Goal: Task Accomplishment & Management: Manage account settings

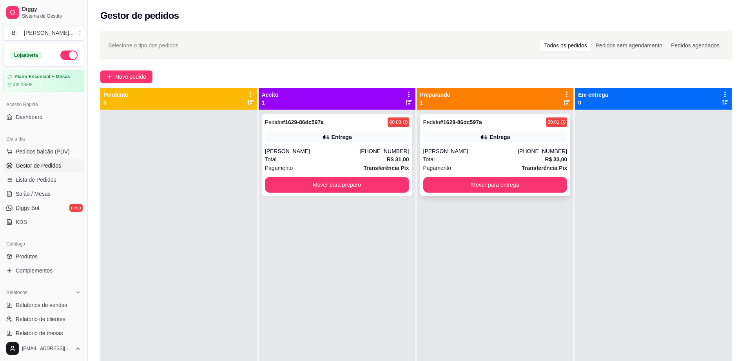
click at [466, 155] on div "[PERSON_NAME]" at bounding box center [470, 151] width 95 height 8
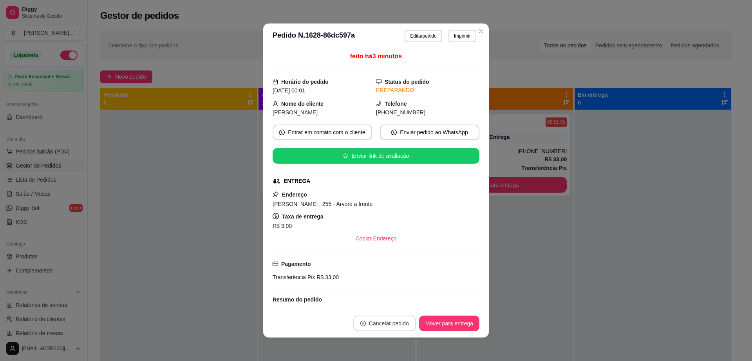
click at [371, 329] on button "Cancelar pedido" at bounding box center [384, 324] width 63 height 16
click at [394, 300] on button "Sim" at bounding box center [402, 303] width 31 height 15
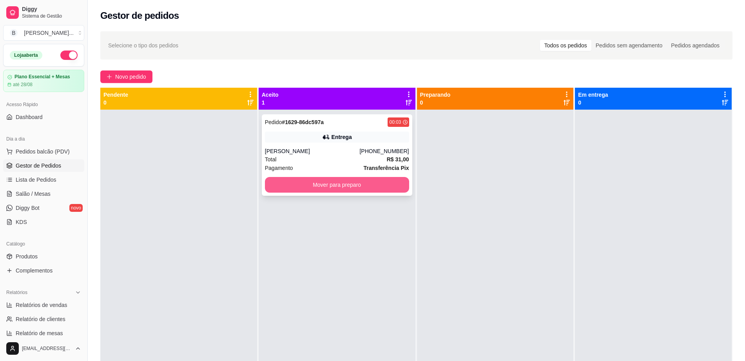
click at [365, 183] on button "Mover para preparo" at bounding box center [337, 185] width 144 height 16
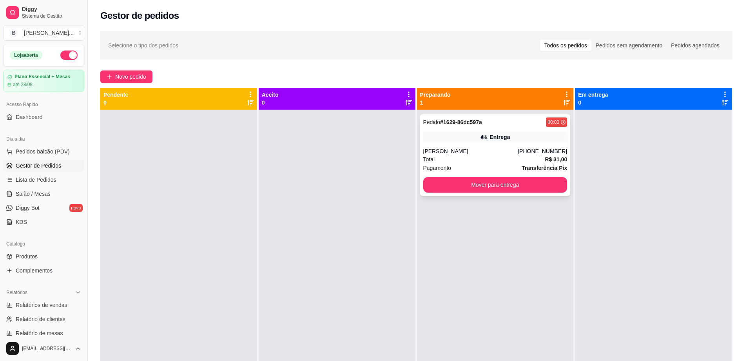
click at [498, 146] on div "Pedido # 1629-86dc597a 00:03 Entrega [PERSON_NAME] [PHONE_NUMBER] Total R$ 31,0…" at bounding box center [495, 154] width 150 height 81
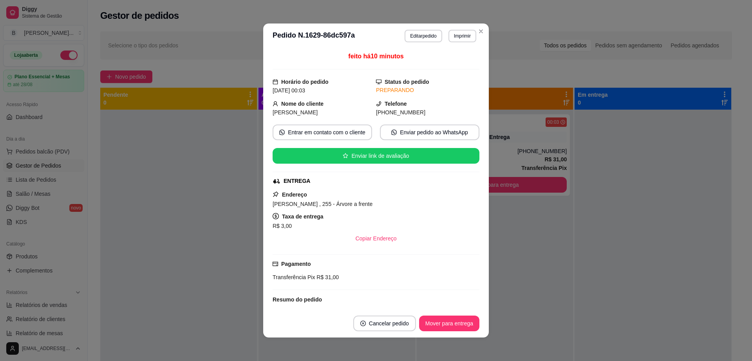
scroll to position [2, 0]
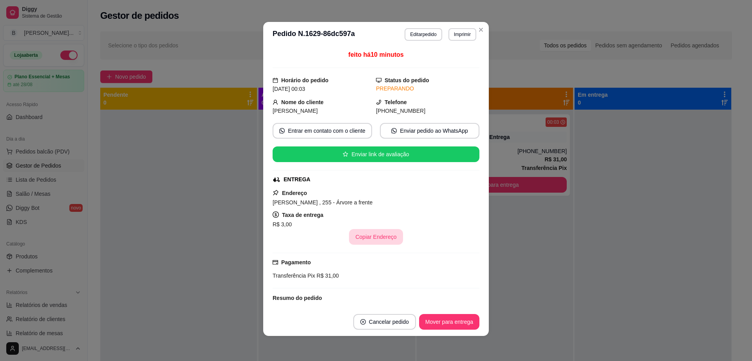
click at [357, 242] on button "Copiar Endereço" at bounding box center [376, 237] width 54 height 16
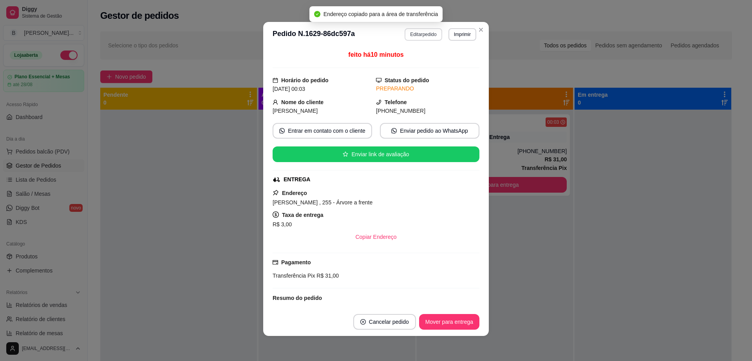
click at [409, 33] on button "Editar pedido" at bounding box center [423, 34] width 37 height 13
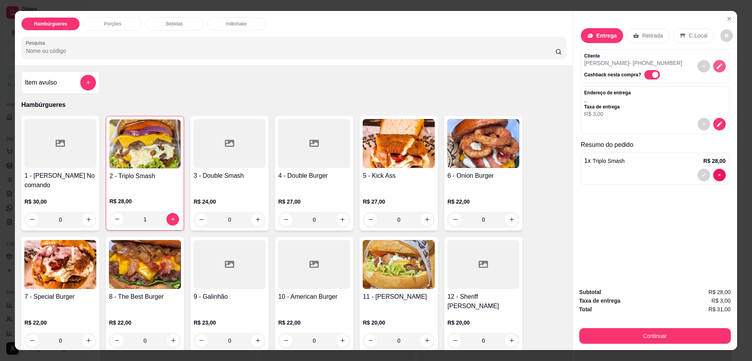
click at [717, 67] on icon "decrease-product-quantity" at bounding box center [719, 66] width 7 height 7
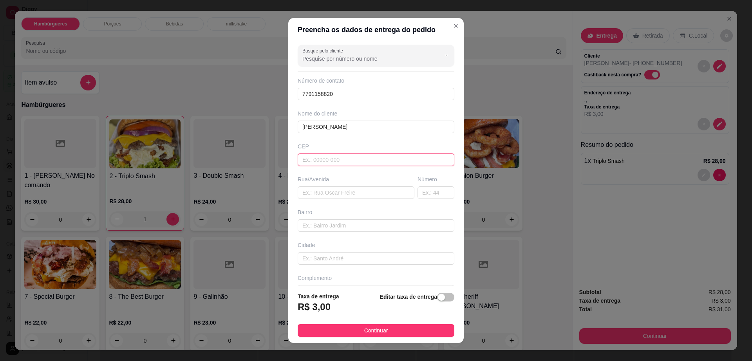
click at [345, 161] on input "text" at bounding box center [376, 160] width 157 height 13
type input "45140000"
type input "Itambé"
type input "45140000"
click at [355, 190] on input "text" at bounding box center [356, 192] width 117 height 13
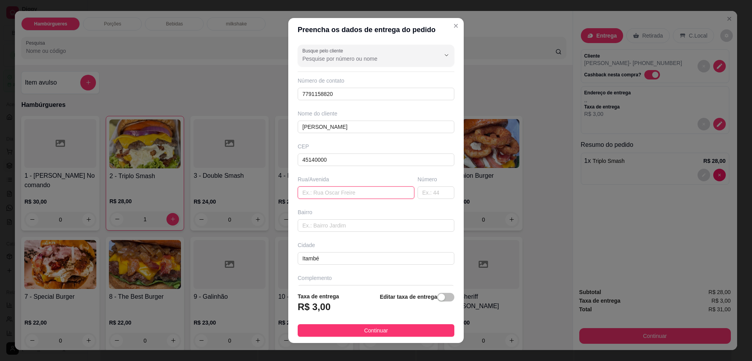
paste input "[PERSON_NAME] , 255 - Árvore a frente"
drag, startPoint x: 339, startPoint y: 194, endPoint x: 398, endPoint y: 195, distance: 58.4
click at [398, 195] on input "[PERSON_NAME] , 255 - Árvore a frente" at bounding box center [356, 192] width 117 height 13
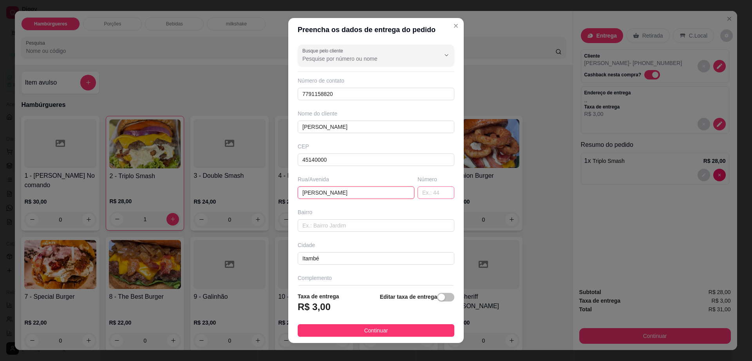
type input "[PERSON_NAME]"
click at [420, 192] on input "text" at bounding box center [436, 192] width 37 height 13
type input "5"
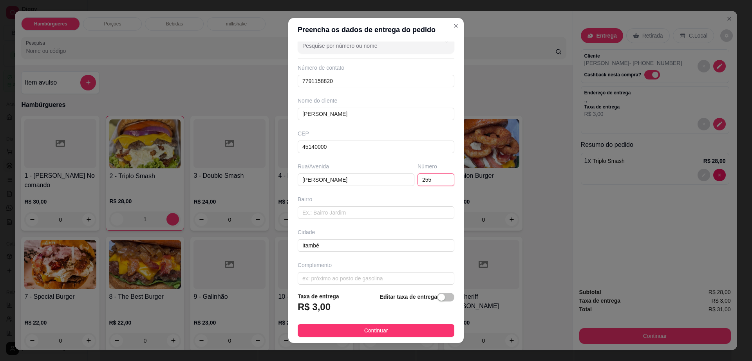
scroll to position [20, 0]
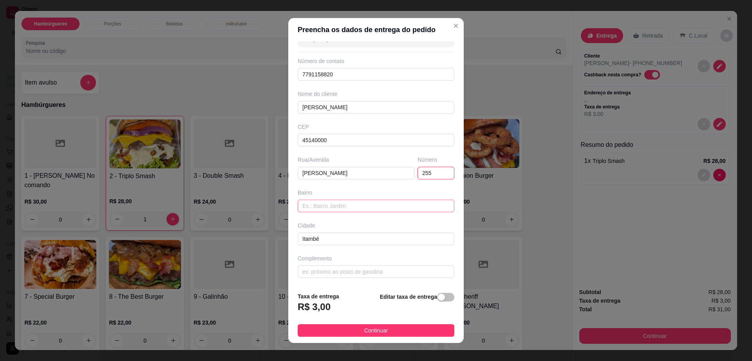
type input "255"
click at [365, 205] on input "text" at bounding box center [376, 206] width 157 height 13
click at [357, 278] on div "Busque pelo cliente Número de contato 7791158820 Nome do cliente [PERSON_NAME] …" at bounding box center [375, 164] width 175 height 244
click at [359, 272] on input "text" at bounding box center [376, 272] width 157 height 13
type input "arvore na frente"
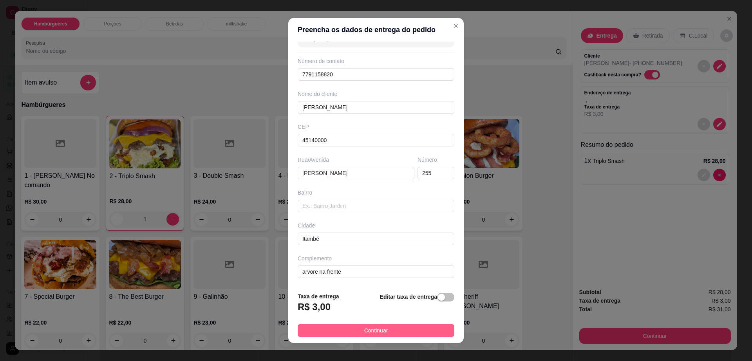
click at [375, 325] on button "Continuar" at bounding box center [376, 330] width 157 height 13
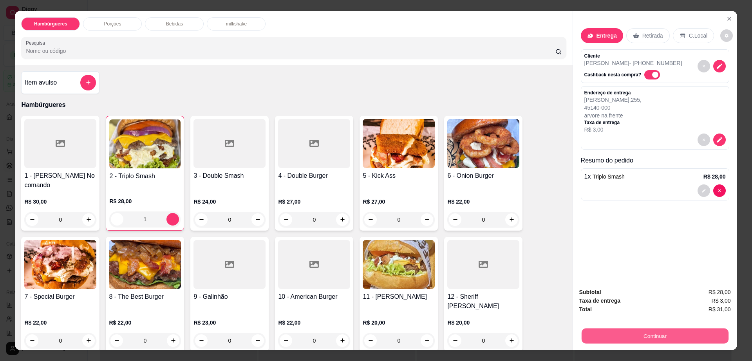
click at [605, 334] on button "Continuar" at bounding box center [654, 336] width 147 height 15
click at [178, 27] on div "Bebidas" at bounding box center [174, 23] width 59 height 13
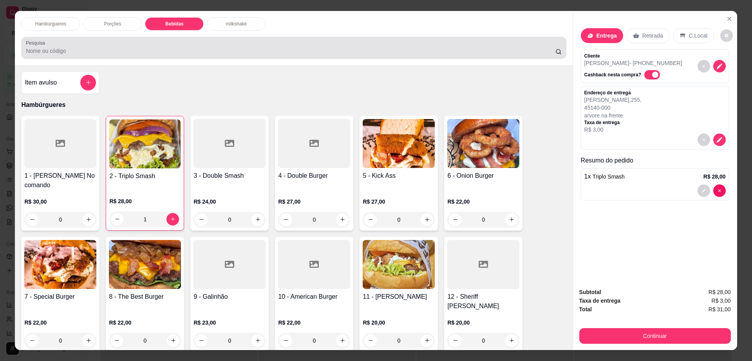
scroll to position [14, 0]
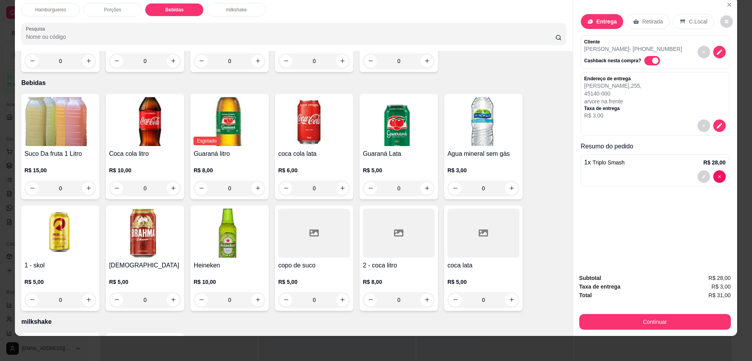
click at [463, 227] on div at bounding box center [483, 233] width 72 height 49
click at [323, 97] on img at bounding box center [314, 121] width 72 height 49
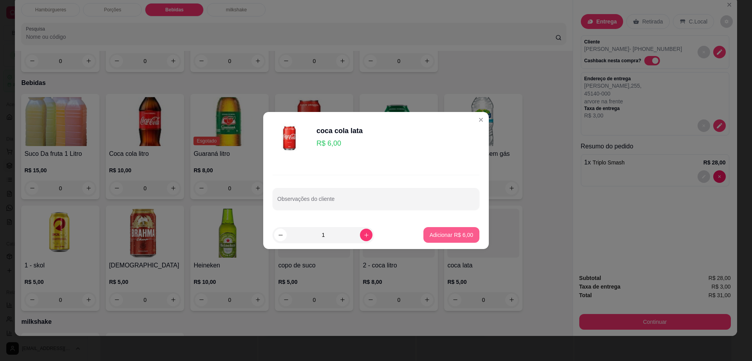
click at [442, 230] on button "Adicionar R$ 6,00" at bounding box center [451, 235] width 56 height 16
type input "1"
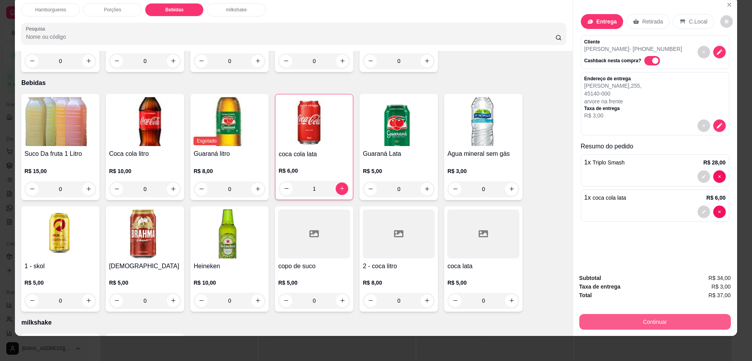
click at [615, 316] on button "Continuar" at bounding box center [655, 322] width 152 height 16
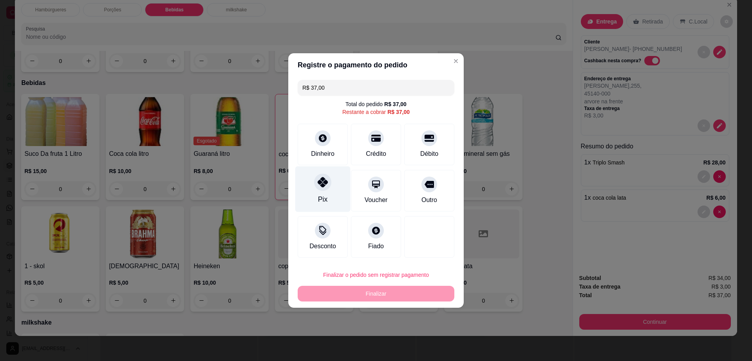
click at [319, 184] on icon at bounding box center [323, 182] width 10 height 10
type input "R$ 0,00"
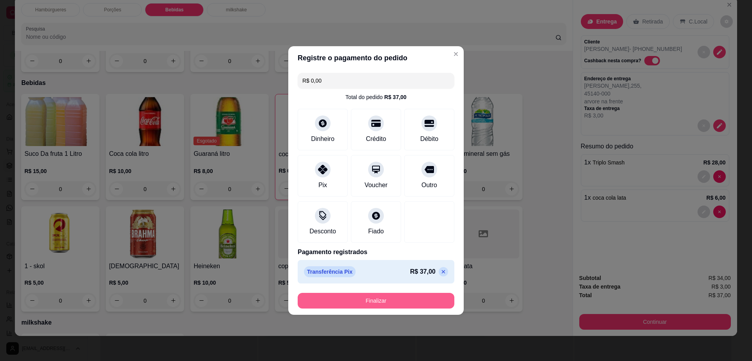
click at [356, 301] on button "Finalizar" at bounding box center [376, 301] width 157 height 16
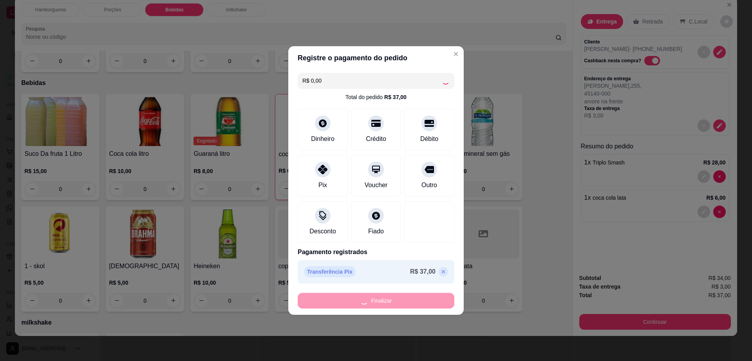
type input "0"
type input "-R$ 37,00"
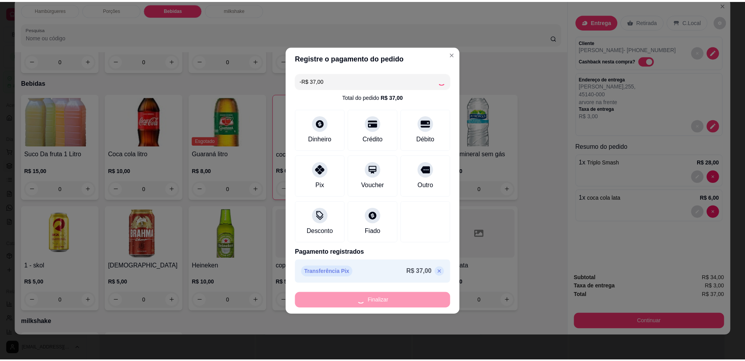
scroll to position [522, 0]
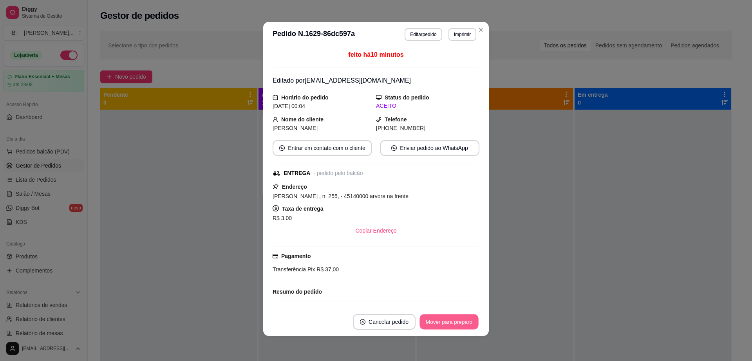
click at [449, 317] on button "Mover para preparo" at bounding box center [448, 322] width 59 height 15
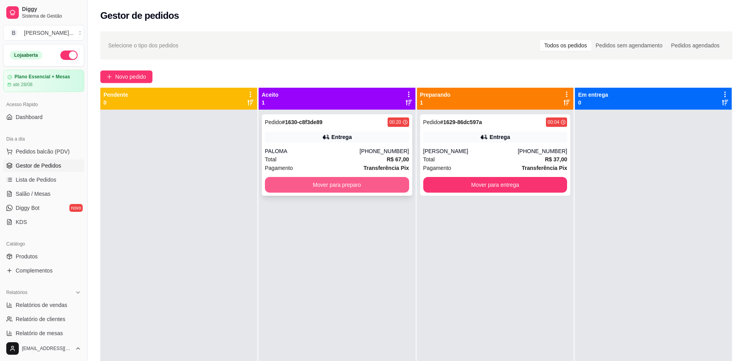
click at [322, 190] on button "Mover para preparo" at bounding box center [337, 185] width 144 height 16
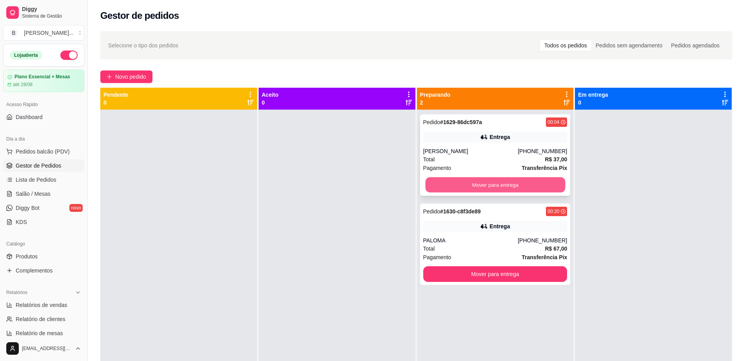
click at [432, 184] on button "Mover para entrega" at bounding box center [495, 184] width 140 height 15
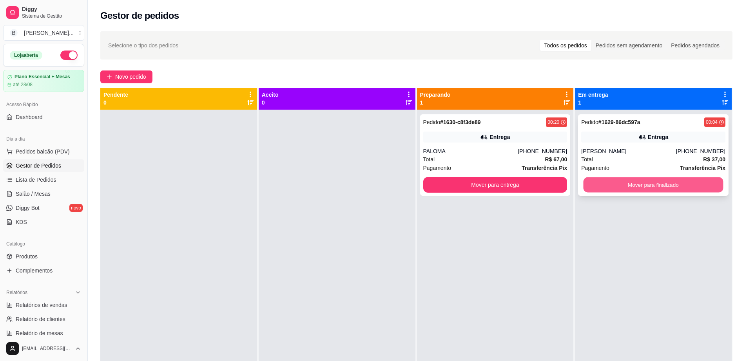
click at [626, 189] on button "Mover para finalizado" at bounding box center [653, 184] width 140 height 15
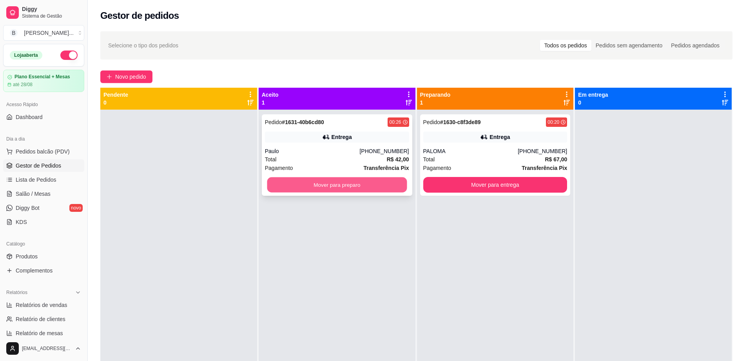
click at [344, 188] on button "Mover para preparo" at bounding box center [337, 184] width 140 height 15
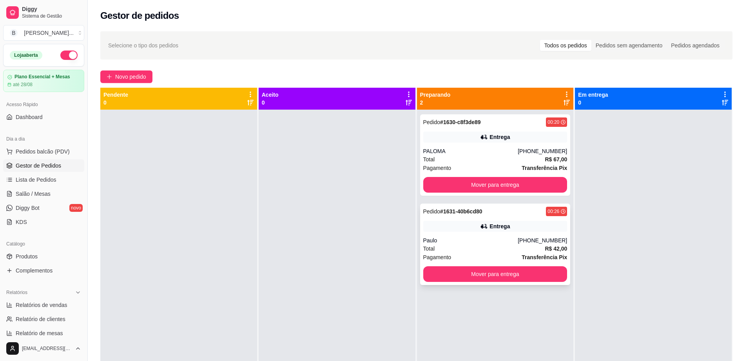
click at [475, 247] on div "Total R$ 42,00" at bounding box center [495, 248] width 144 height 9
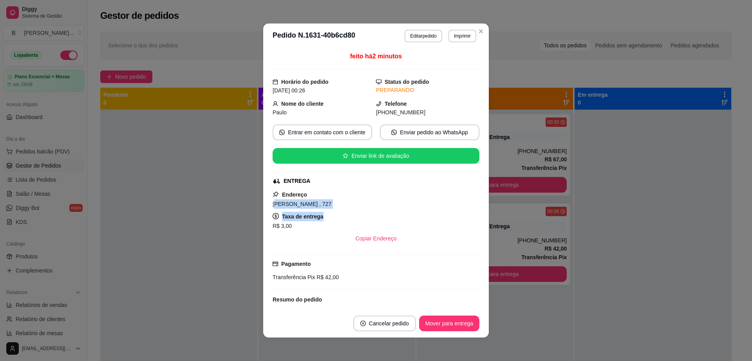
drag, startPoint x: 270, startPoint y: 204, endPoint x: 339, endPoint y: 212, distance: 69.3
click at [339, 212] on div "Endereço [PERSON_NAME] , 727 Taxa de entrega R$ 3,00 Copiar Endereço" at bounding box center [376, 218] width 207 height 56
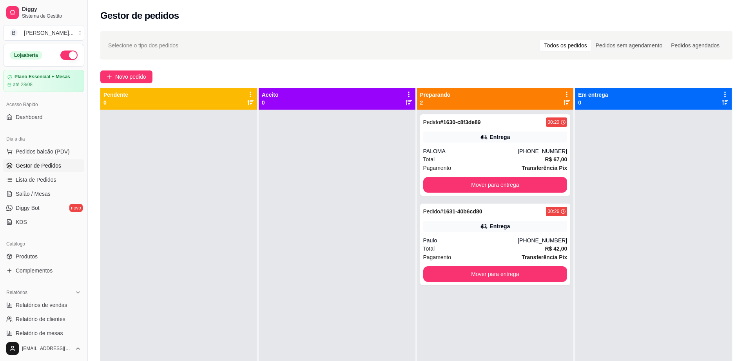
click at [61, 56] on button "button" at bounding box center [68, 55] width 17 height 9
click at [501, 188] on button "Mover para entrega" at bounding box center [495, 185] width 144 height 16
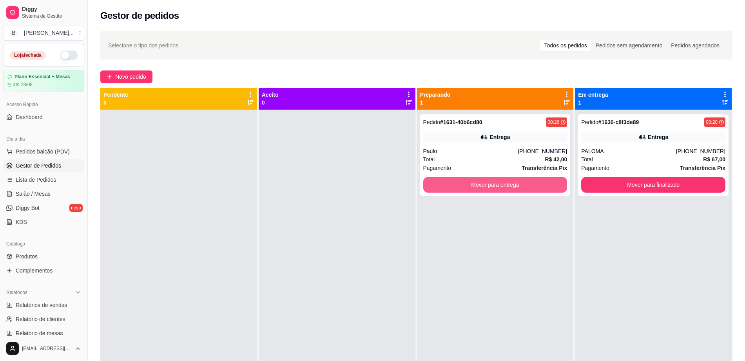
click at [501, 188] on button "Mover para entrega" at bounding box center [495, 185] width 144 height 16
